Goal: Task Accomplishment & Management: Complete application form

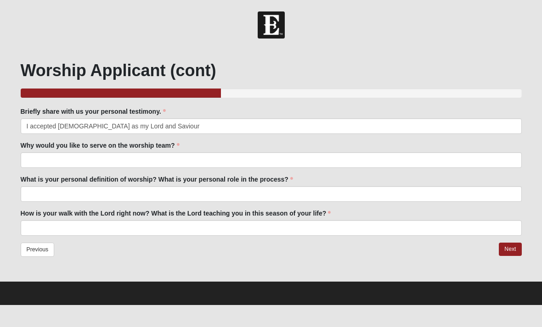
click at [135, 127] on input "I accepted [DEMOGRAPHIC_DATA] as my Lord and Saviour" at bounding box center [271, 126] width 501 height 16
click at [162, 125] on input "I accepted [DEMOGRAPHIC_DATA] as my Lord and Saviour" at bounding box center [271, 126] width 501 height 16
click at [191, 132] on input "I accepted [DEMOGRAPHIC_DATA] as my Lord and Savior in [DATE] and immediatley" at bounding box center [271, 126] width 501 height 16
click at [200, 125] on input "I accepted [DEMOGRAPHIC_DATA] as my Lord and Savior in [DATE] and immediatley" at bounding box center [271, 126] width 501 height 16
type input "I accepted [DEMOGRAPHIC_DATA] as my Lord and Savior in [DATE] and immediately s…"
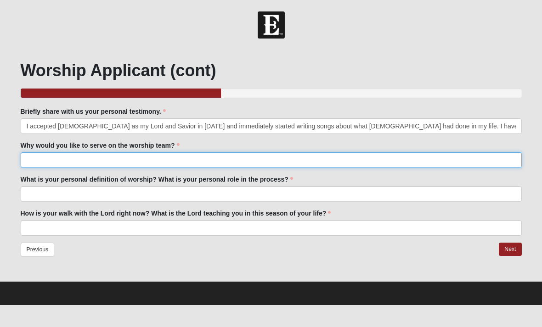
click at [132, 163] on input "Why would you like to serve on the worship team?" at bounding box center [271, 160] width 501 height 16
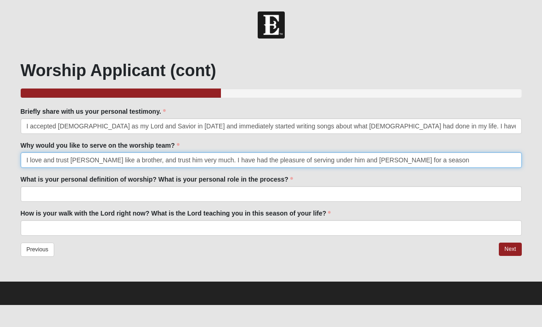
click at [68, 161] on input "I love and trust [PERSON_NAME] like a brother, and trust him very much. I have …" at bounding box center [271, 160] width 501 height 16
click at [391, 161] on input "I love [PERSON_NAME] like a brother, and trust him very much. I have had the pl…" at bounding box center [271, 160] width 501 height 16
type input "I love [PERSON_NAME] like a brother, and trust him very much. I have had the pl…"
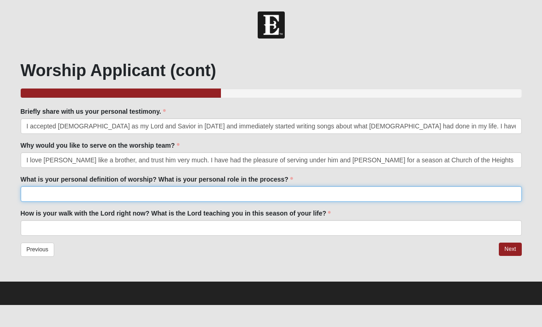
click at [100, 193] on input "What is your personal definition of worship? What is your personal role in the …" at bounding box center [271, 194] width 501 height 16
click at [157, 198] on input "Worship is what opens up our spirits in preporation of the Word of [DEMOGRAPHIC…" at bounding box center [271, 194] width 501 height 16
click at [158, 192] on input "Worship is what opens up our spirits in preporation of the Word of [DEMOGRAPHIC…" at bounding box center [271, 194] width 501 height 16
click at [252, 192] on input "Worship is what opens up our spirits in preparation of the Word of [DEMOGRAPHIC…" at bounding box center [271, 194] width 501 height 16
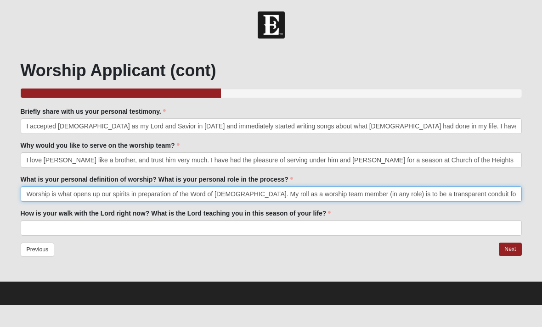
type input "Worship is what opens up our spirits in preparation of the Word of [DEMOGRAPHIC…"
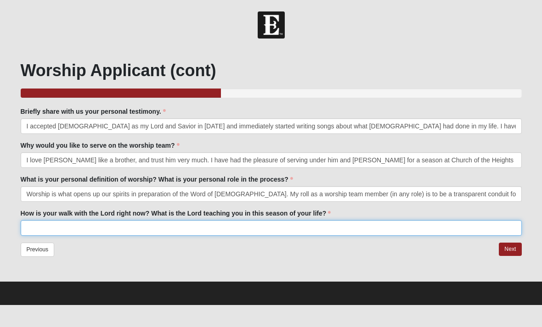
click at [259, 228] on input "How is your walk with the Lord right now? What is the Lord teaching you in this…" at bounding box center [271, 228] width 501 height 16
